Goal: Transaction & Acquisition: Download file/media

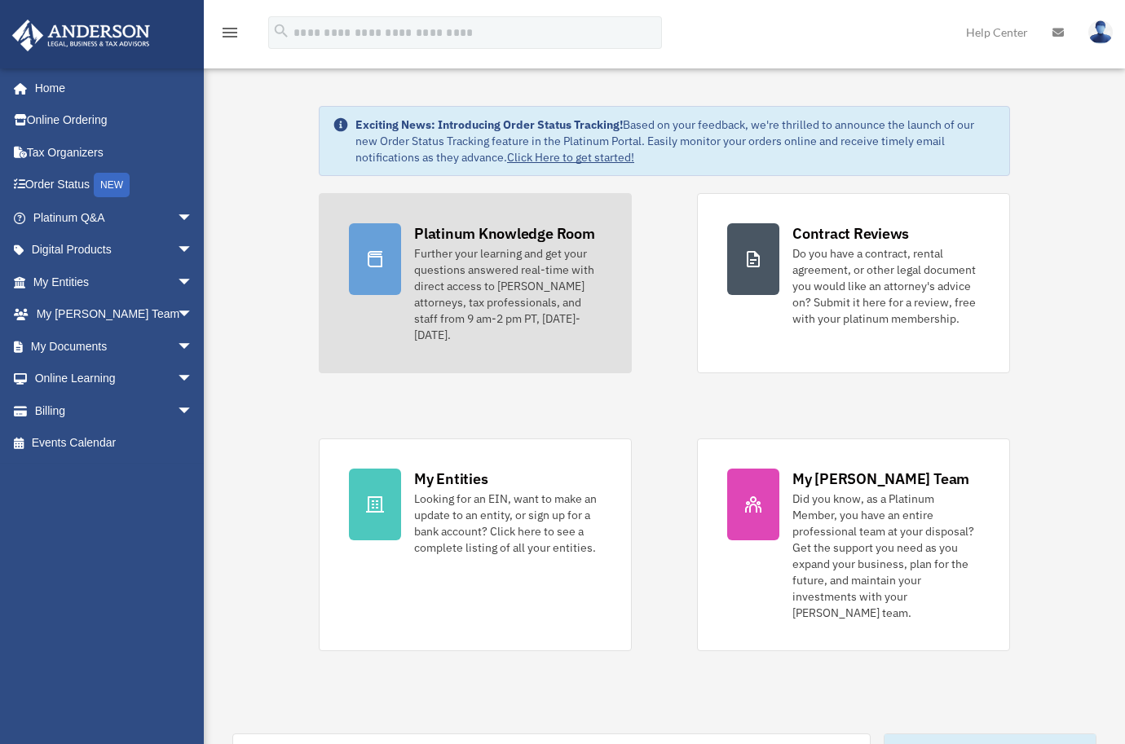
click at [483, 236] on div "Platinum Knowledge Room" at bounding box center [504, 233] width 181 height 20
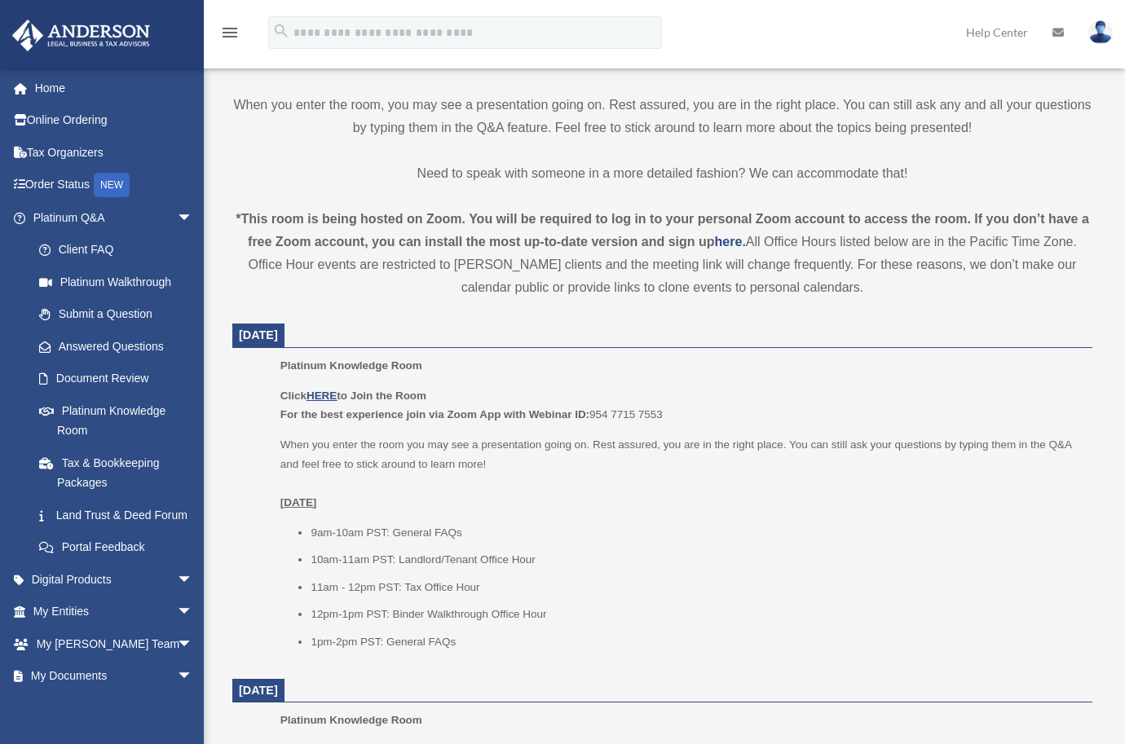
scroll to position [581, 0]
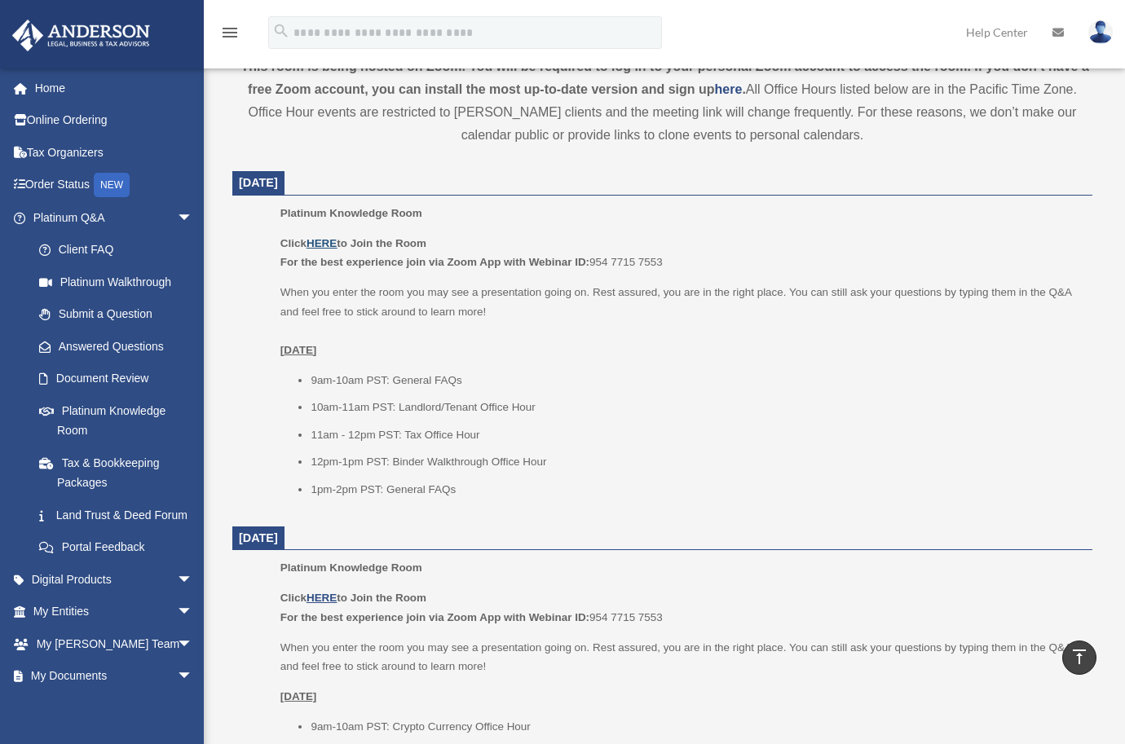
click at [326, 241] on u "HERE" at bounding box center [321, 243] width 30 height 12
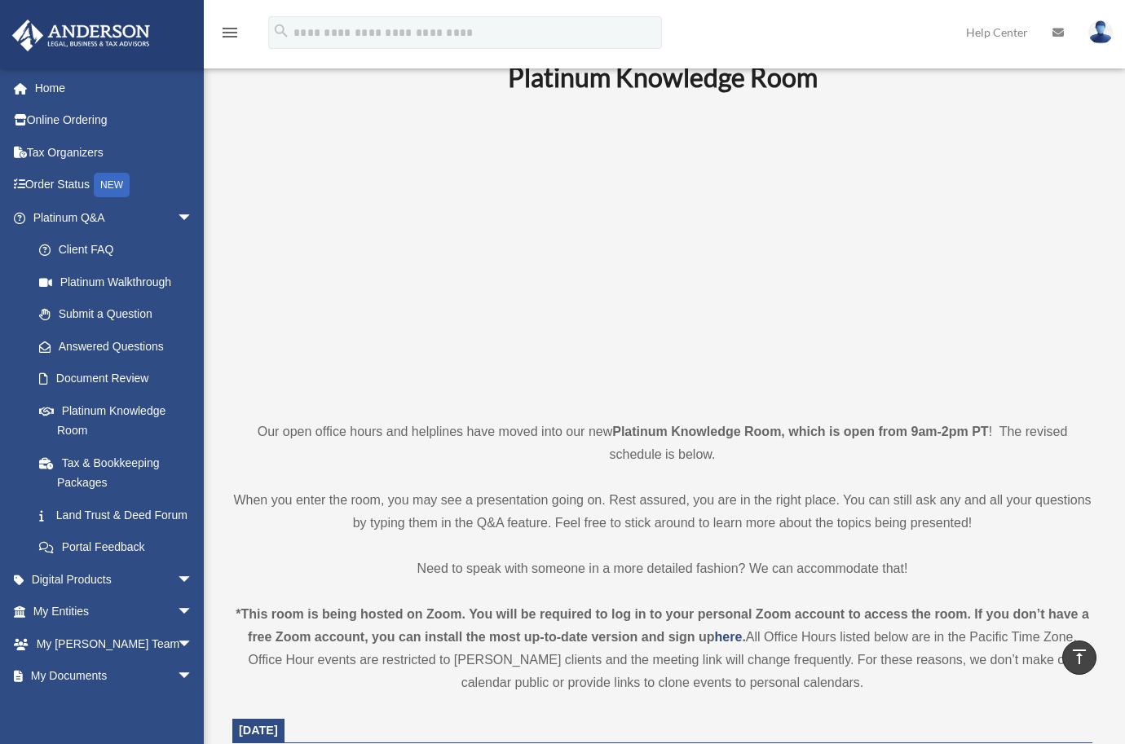
scroll to position [0, 0]
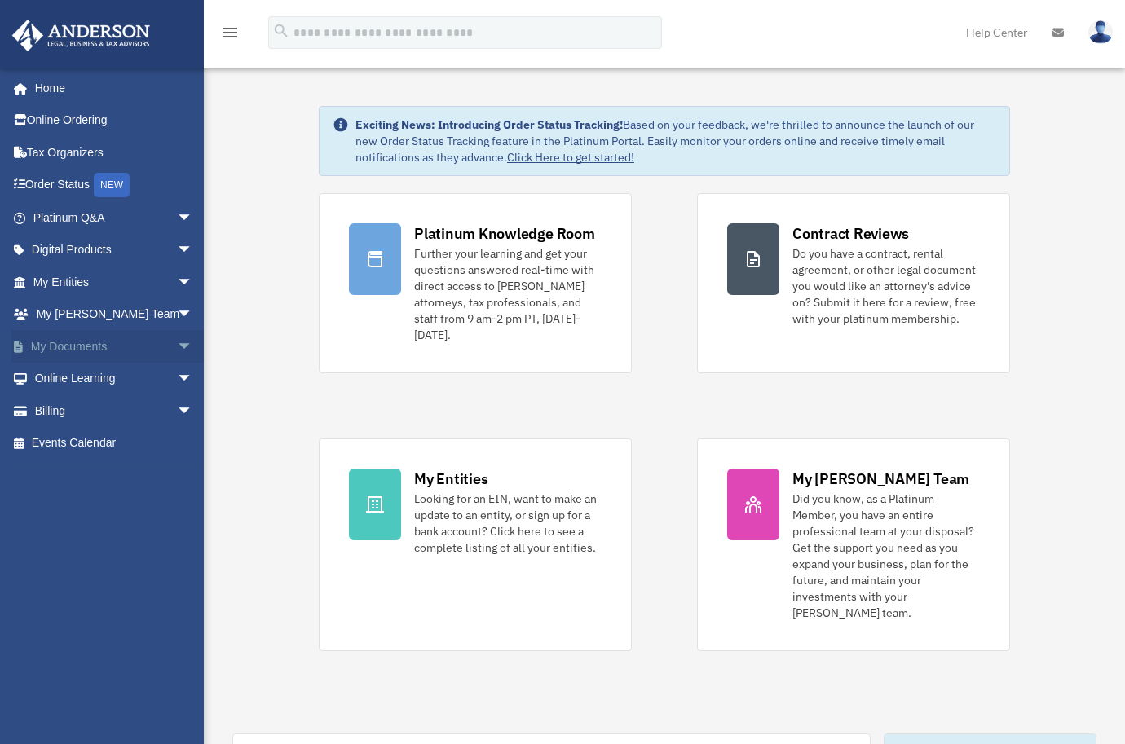
click at [87, 343] on link "My Documents arrow_drop_down" at bounding box center [114, 346] width 206 height 33
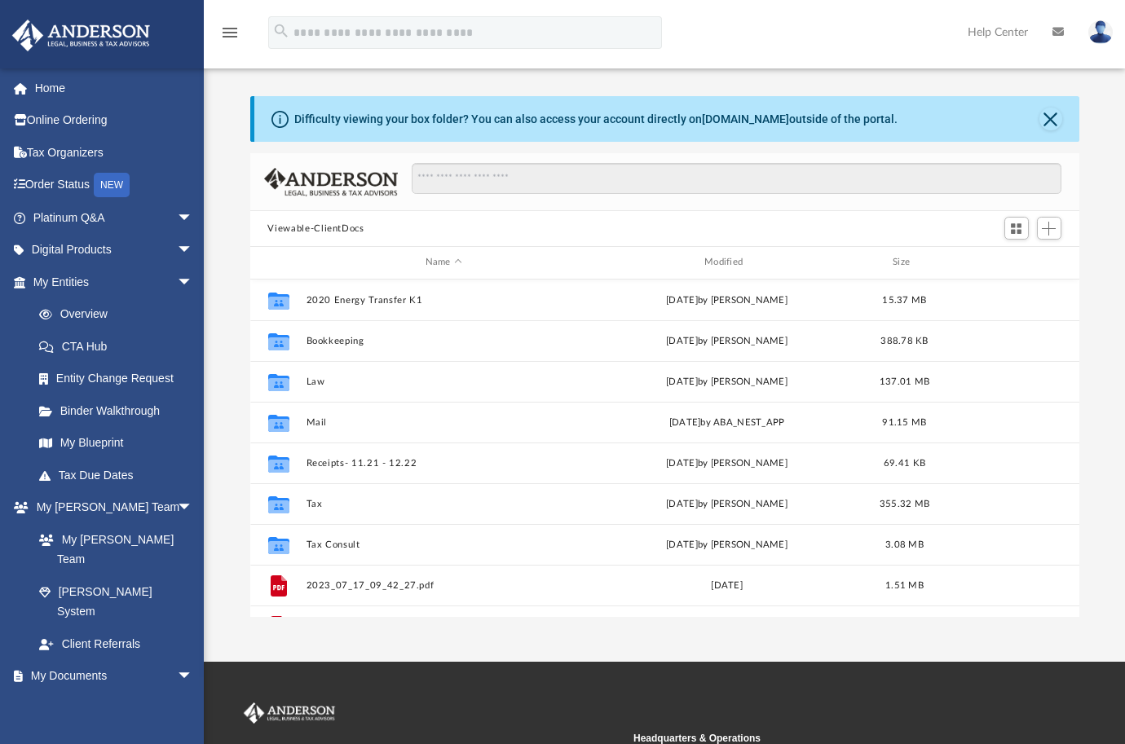
scroll to position [355, 816]
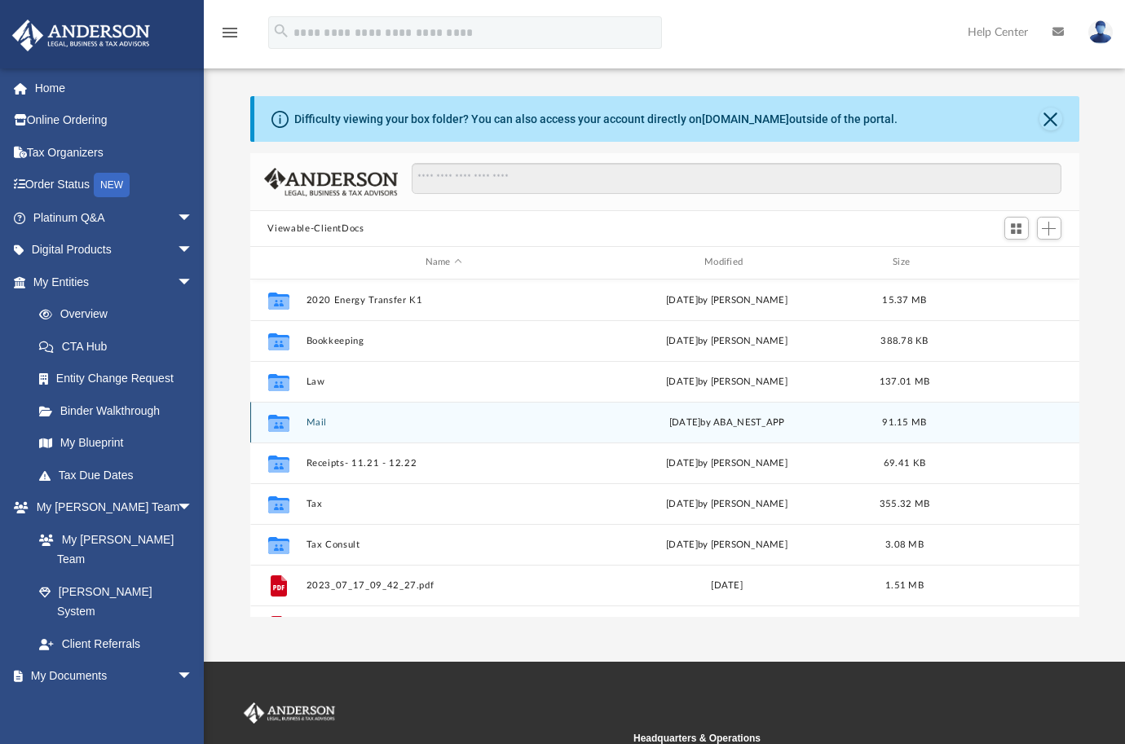
click at [315, 420] on button "Mail" at bounding box center [443, 422] width 275 height 11
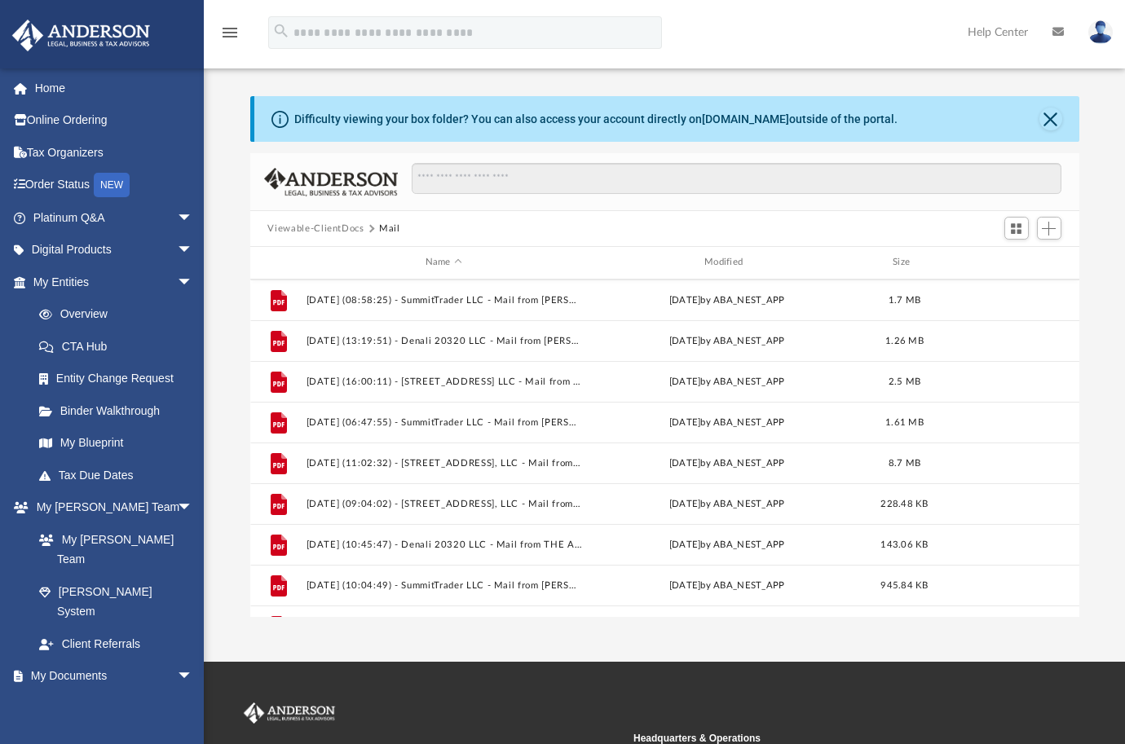
scroll to position [558, 0]
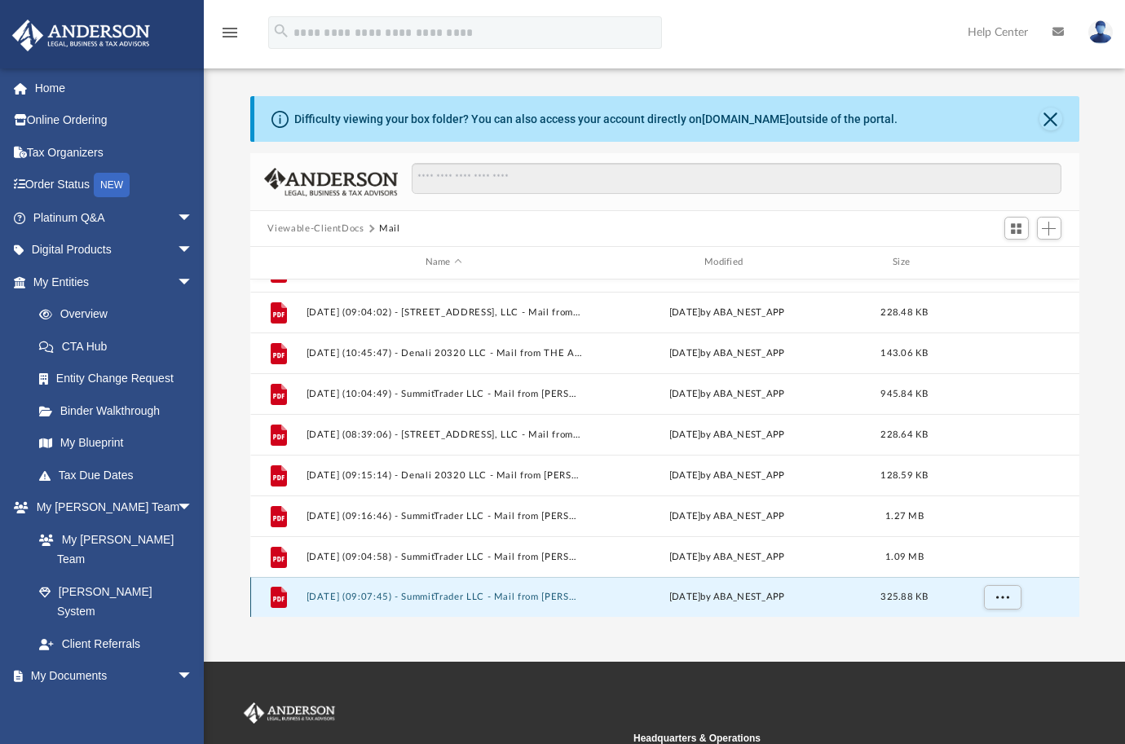
click at [424, 593] on button "2025.08.12 (09:07:45) - SummitTrader LLC - Mail from Ms. Holcomb.pdf" at bounding box center [443, 597] width 275 height 11
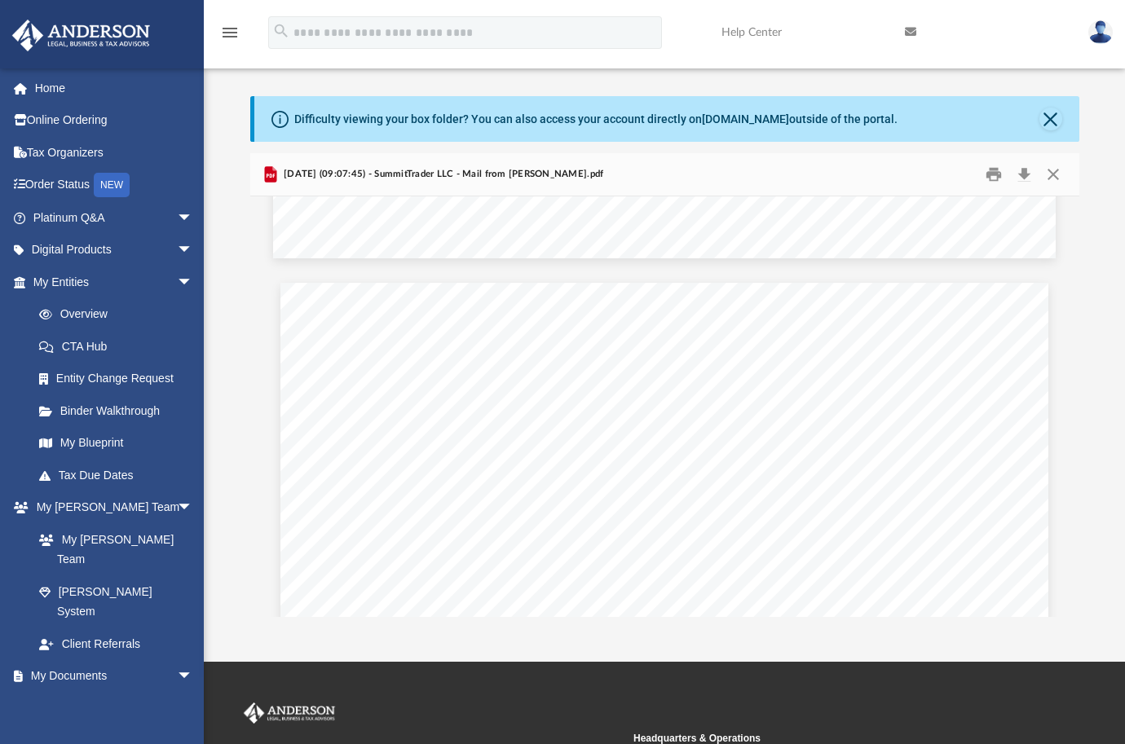
scroll to position [0, 0]
click at [1021, 172] on button "Download" at bounding box center [1024, 174] width 29 height 25
